Goal: Task Accomplishment & Management: Manage account settings

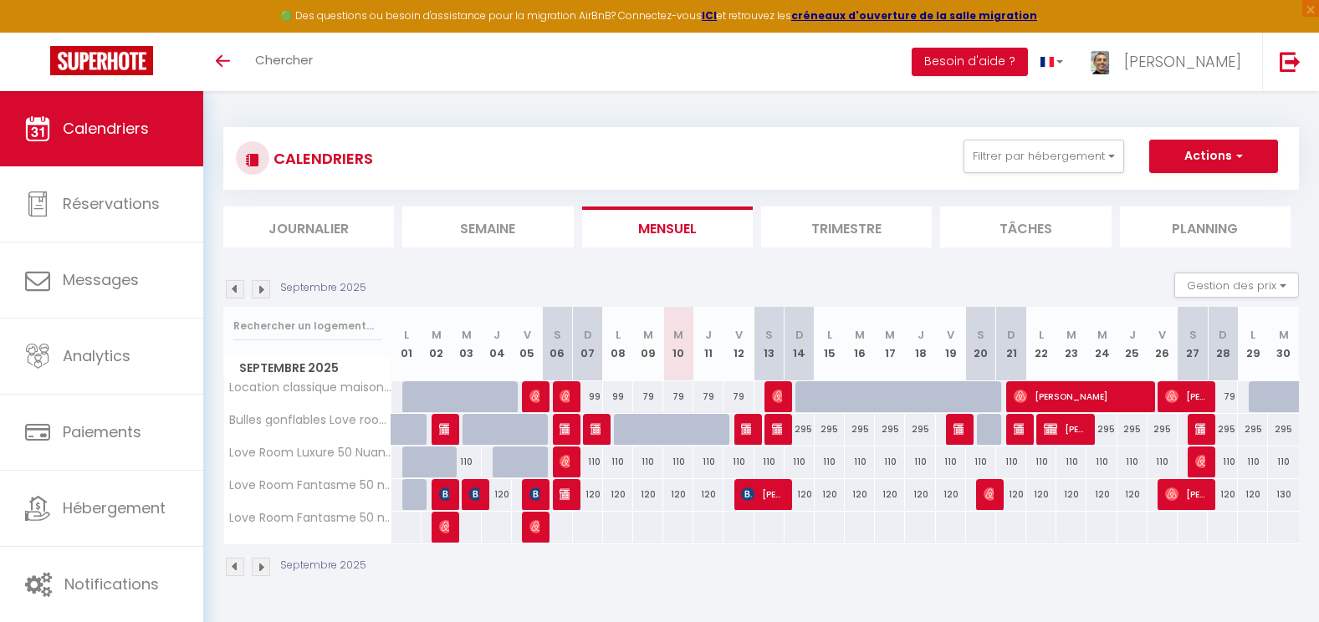
click at [951, 429] on div at bounding box center [961, 430] width 30 height 32
click at [960, 426] on img at bounding box center [960, 429] width 13 height 13
select select "OK"
select select "KO"
select select "1"
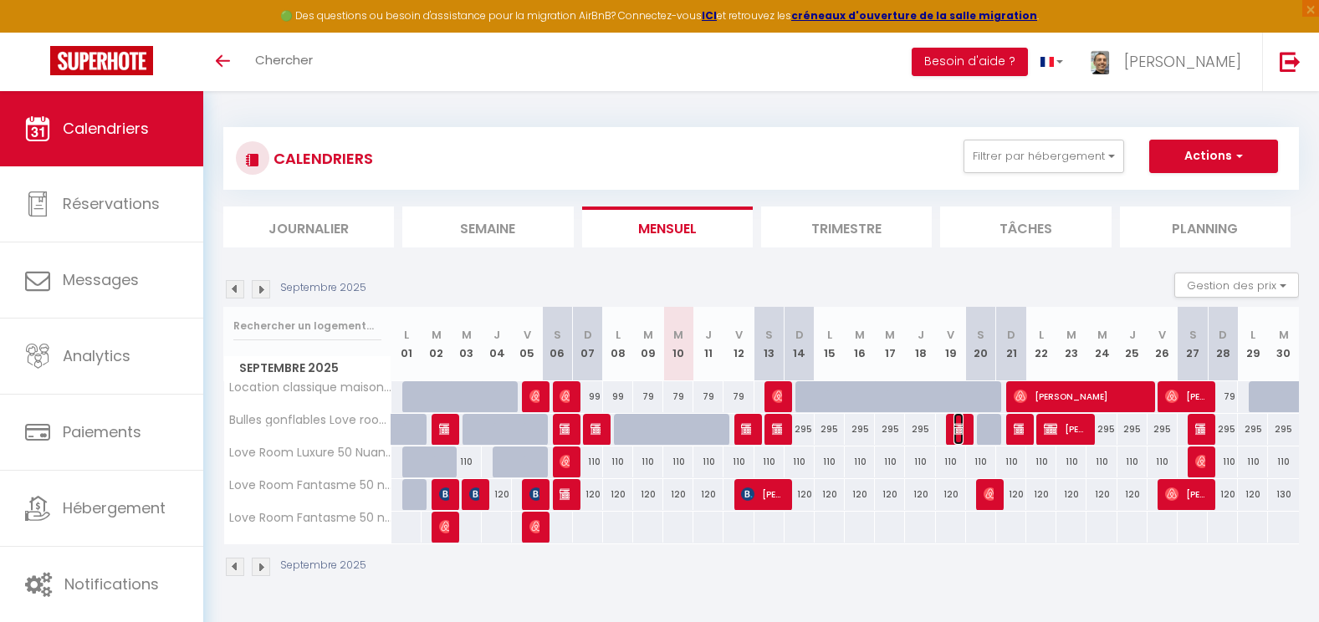
select select "0"
select select "1"
select select
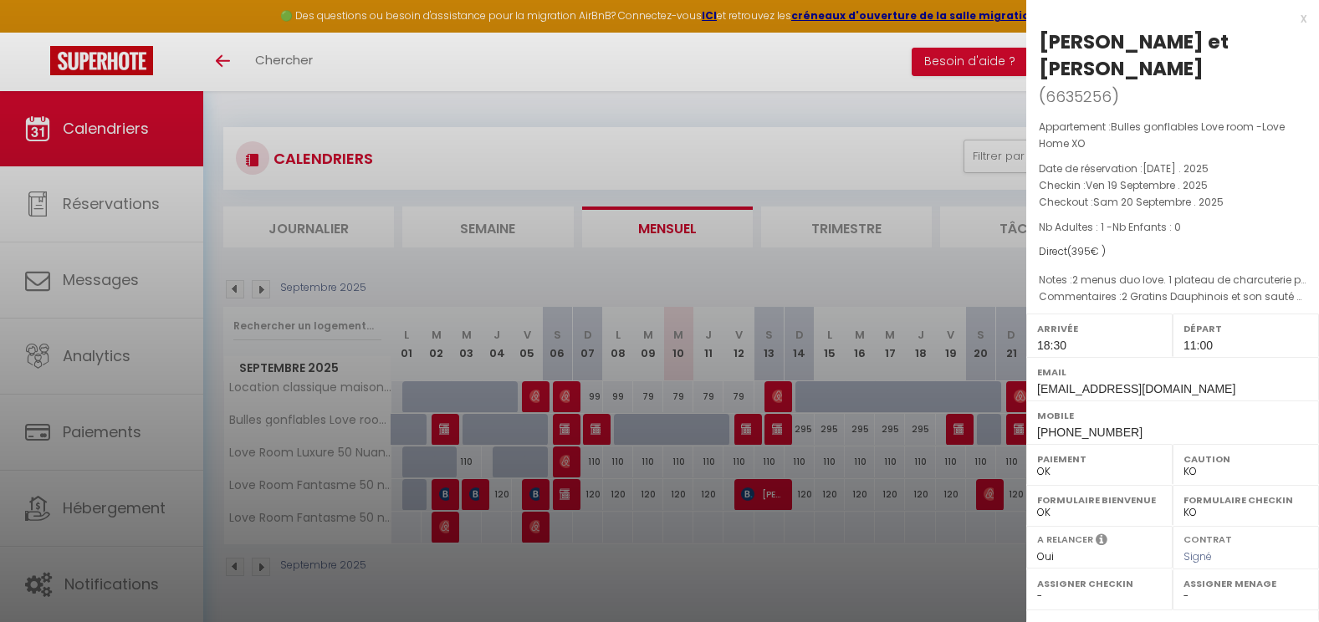
click at [560, 429] on div at bounding box center [659, 311] width 1319 height 622
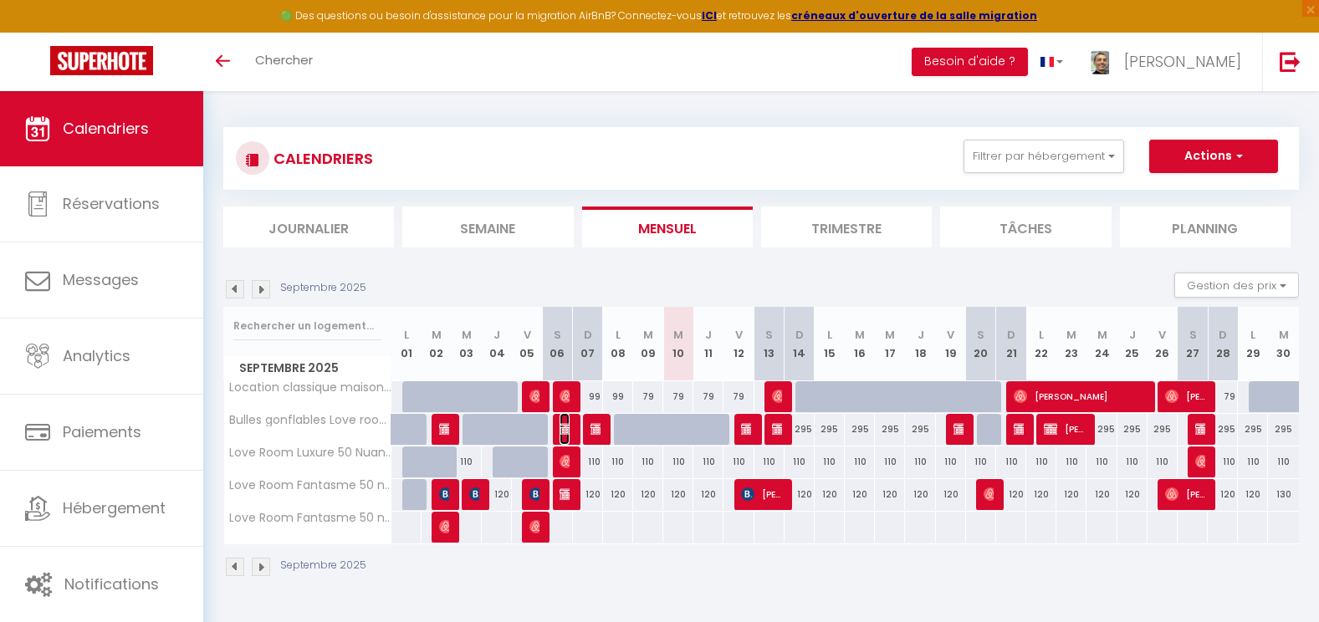
click at [560, 429] on img at bounding box center [566, 429] width 13 height 13
select select "OK"
